Goal: Transaction & Acquisition: Purchase product/service

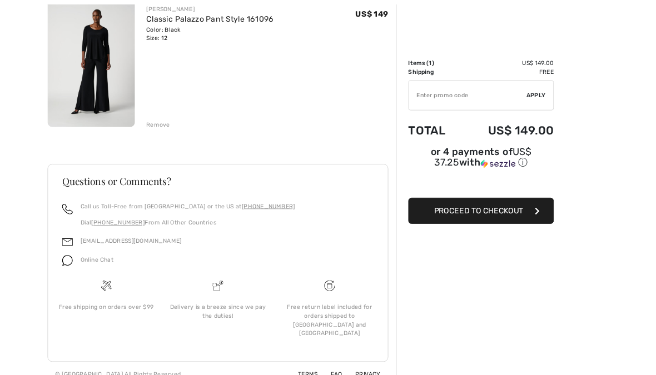
scroll to position [152, 0]
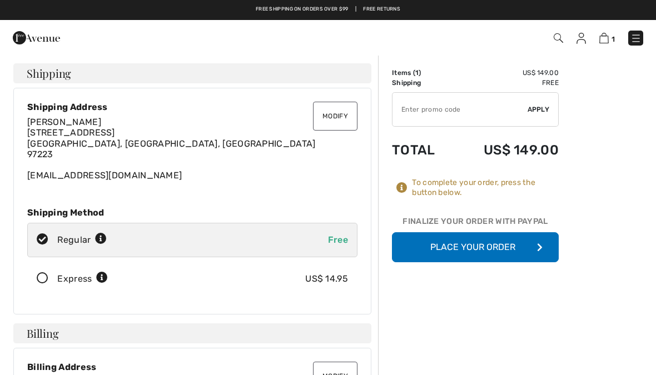
click at [477, 249] on button "Place Your Order" at bounding box center [475, 247] width 167 height 30
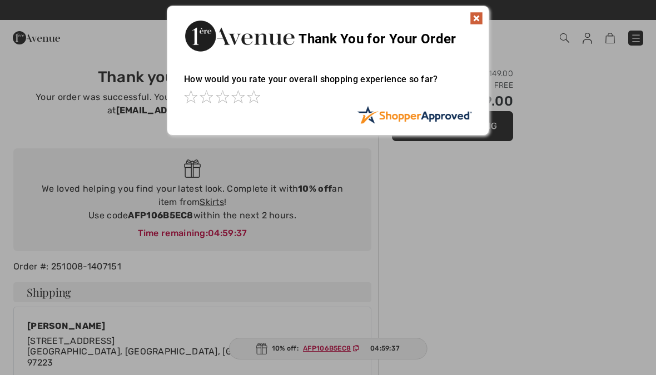
click at [474, 18] on img at bounding box center [476, 18] width 13 height 13
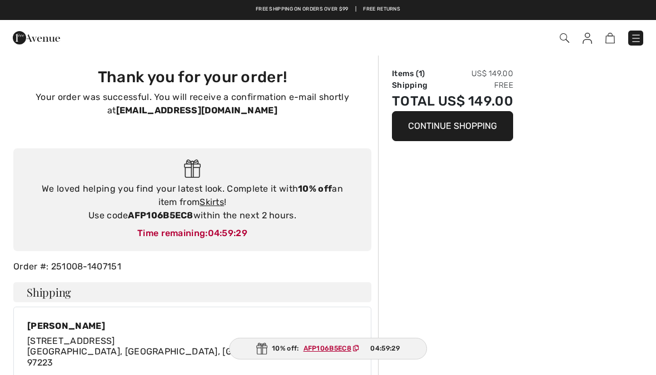
click at [460, 129] on button "Continue Shopping" at bounding box center [452, 126] width 121 height 30
